Goal: Find specific page/section: Find specific page/section

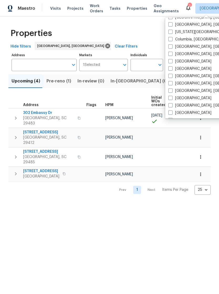
scroll to position [102, 0]
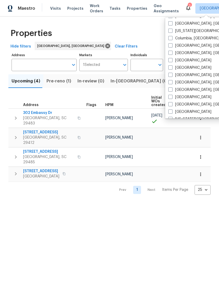
click at [195, 91] on label "[GEOGRAPHIC_DATA], [GEOGRAPHIC_DATA]" at bounding box center [208, 89] width 81 height 5
click at [171, 90] on input "[GEOGRAPHIC_DATA], [GEOGRAPHIC_DATA]" at bounding box center [169, 88] width 3 height 3
checkbox input "true"
click at [154, 34] on div "Properties" at bounding box center [109, 33] width 202 height 17
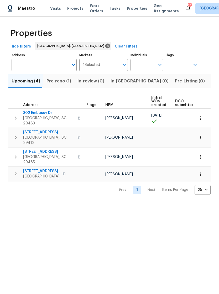
click at [53, 10] on span "Visits" at bounding box center [55, 8] width 11 height 5
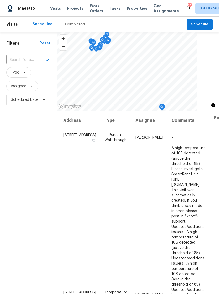
click at [74, 23] on div "Completed" at bounding box center [75, 24] width 20 height 5
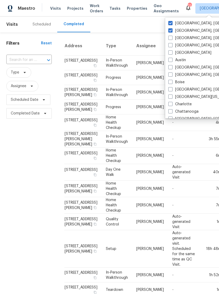
click at [170, 32] on span at bounding box center [170, 30] width 4 height 4
click at [170, 31] on input "[GEOGRAPHIC_DATA], [GEOGRAPHIC_DATA]" at bounding box center [169, 29] width 3 height 3
checkbox input "false"
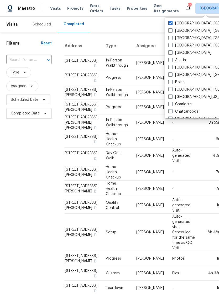
click at [169, 131] on td "-" at bounding box center [183, 122] width 31 height 17
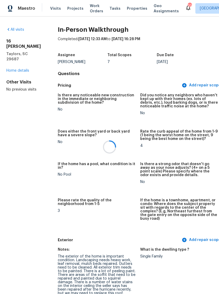
click at [55, 13] on div at bounding box center [109, 147] width 219 height 294
click at [50, 7] on div at bounding box center [109, 147] width 219 height 294
click at [55, 6] on span "Visits" at bounding box center [55, 8] width 11 height 5
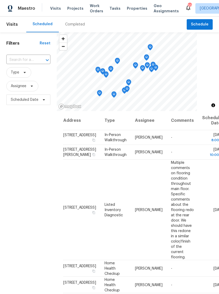
click at [75, 27] on div "Completed" at bounding box center [75, 25] width 32 height 16
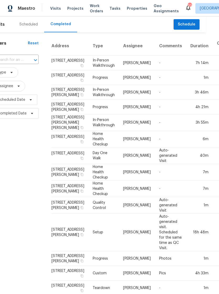
scroll to position [0, 13]
click at [30, 24] on div "Scheduled" at bounding box center [28, 24] width 18 height 5
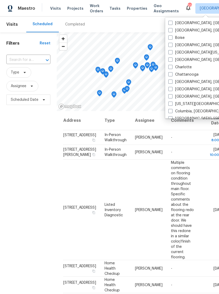
scroll to position [38, 0]
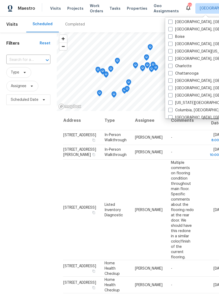
click at [172, 110] on span at bounding box center [170, 110] width 4 height 4
click at [171, 110] on input "Columbia, [GEOGRAPHIC_DATA]" at bounding box center [169, 108] width 3 height 3
checkbox input "true"
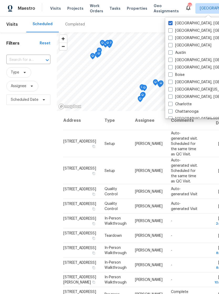
click at [171, 21] on span at bounding box center [170, 23] width 4 height 4
click at [171, 21] on input "[GEOGRAPHIC_DATA], [GEOGRAPHIC_DATA]" at bounding box center [169, 22] width 3 height 3
checkbox input "false"
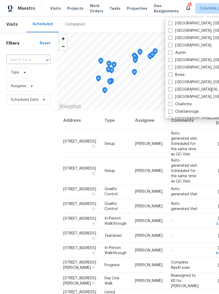
click at [25, 209] on div "Filters Reset ​ Type Assignee Scheduled Date" at bounding box center [28, 189] width 57 height 314
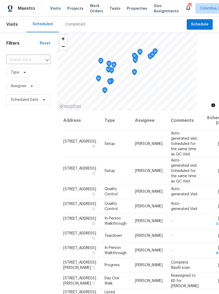
click at [74, 23] on div "Completed" at bounding box center [75, 24] width 20 height 5
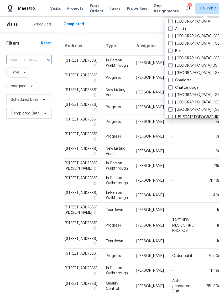
scroll to position [25, 0]
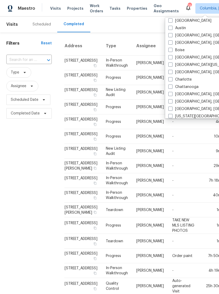
click at [173, 71] on label "[GEOGRAPHIC_DATA], [GEOGRAPHIC_DATA]" at bounding box center [208, 71] width 81 height 5
click at [171, 71] on input "[GEOGRAPHIC_DATA], [GEOGRAPHIC_DATA]" at bounding box center [169, 70] width 3 height 3
checkbox input "true"
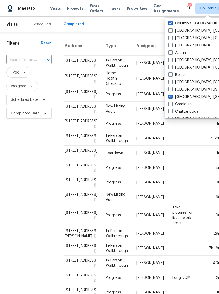
click at [170, 21] on span at bounding box center [170, 23] width 4 height 4
click at [170, 21] on input "Columbia, [GEOGRAPHIC_DATA]" at bounding box center [169, 22] width 3 height 3
checkbox input "false"
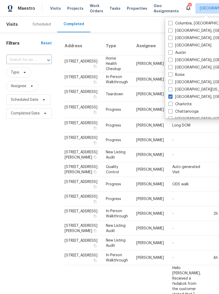
click at [55, 8] on span "Visits" at bounding box center [55, 8] width 11 height 5
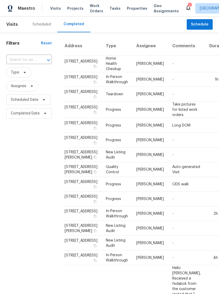
click at [47, 26] on div "Scheduled" at bounding box center [42, 24] width 18 height 5
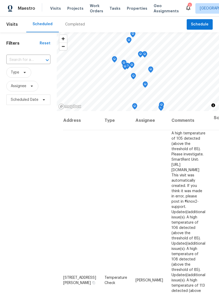
click at [93, 7] on span "Work Orders" at bounding box center [96, 8] width 13 height 10
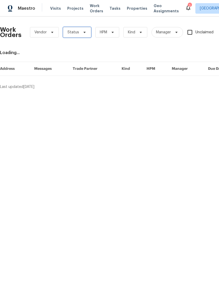
click at [83, 32] on icon at bounding box center [84, 32] width 2 height 1
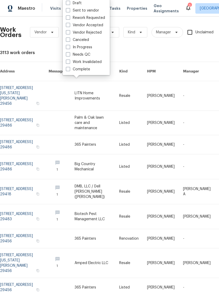
click at [88, 52] on label "Needs QC" at bounding box center [78, 54] width 24 height 5
click at [69, 52] on input "Needs QC" at bounding box center [67, 53] width 3 height 3
checkbox input "true"
